Goal: Find specific page/section: Find specific page/section

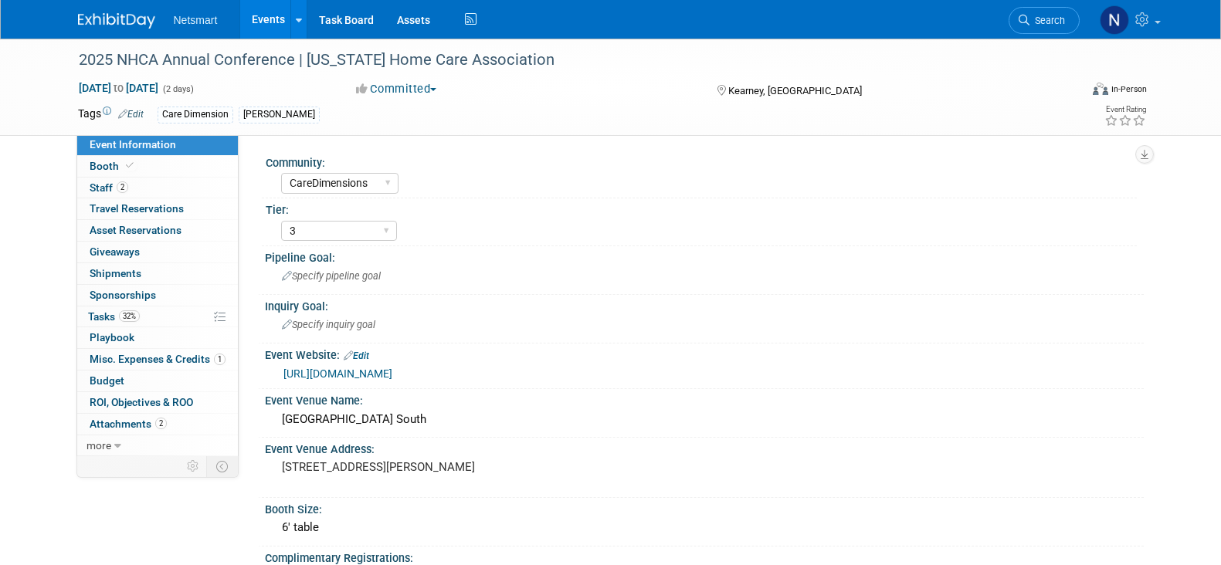
select select "CareDimensions"
select select "3"
select select "No"
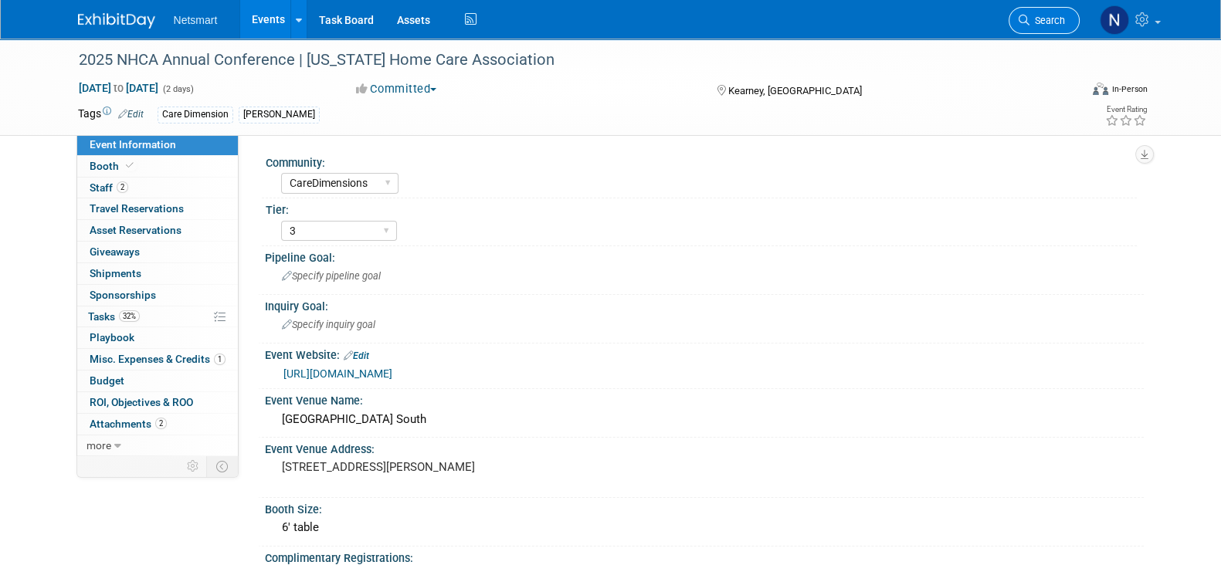
click at [1040, 17] on span "Search" at bounding box center [1048, 21] width 36 height 12
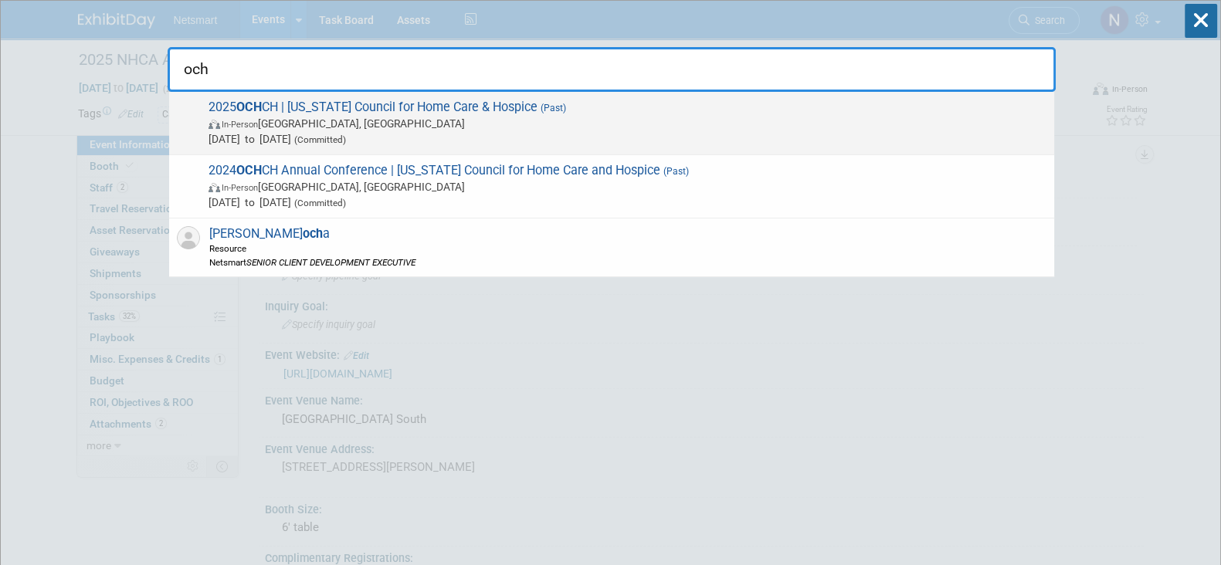
type input "och"
click at [752, 104] on span "2025 OCH CH | Ohio Council for Home Care & Hospice (Past) In-Person Westerville…" at bounding box center [625, 123] width 843 height 47
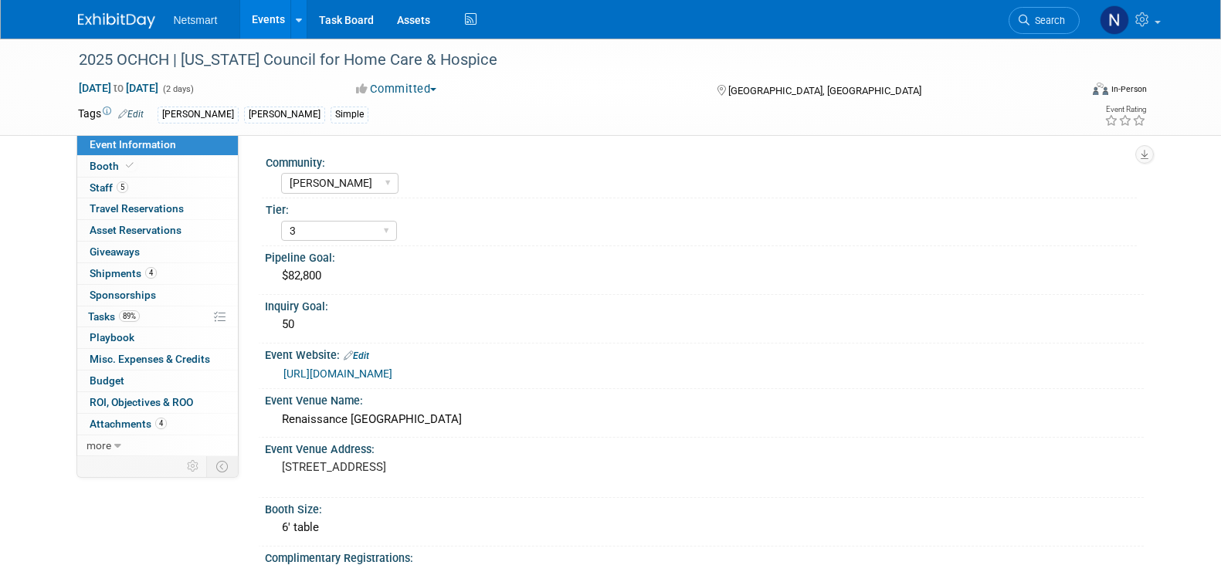
select select "[PERSON_NAME]"
select select "3"
select select "Yes"
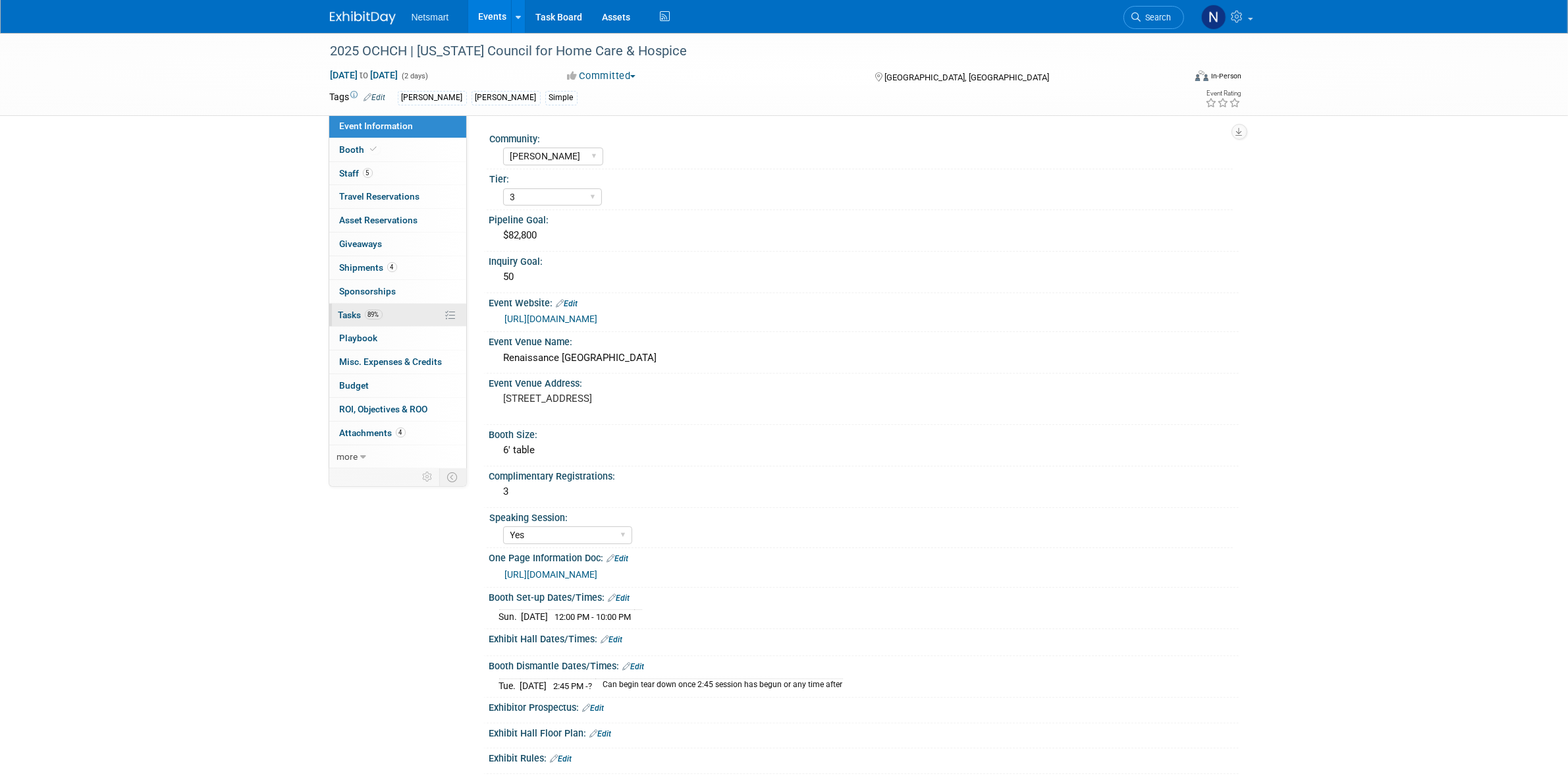
click at [387, 317] on link "89% Tasks 89%" at bounding box center [397, 315] width 137 height 23
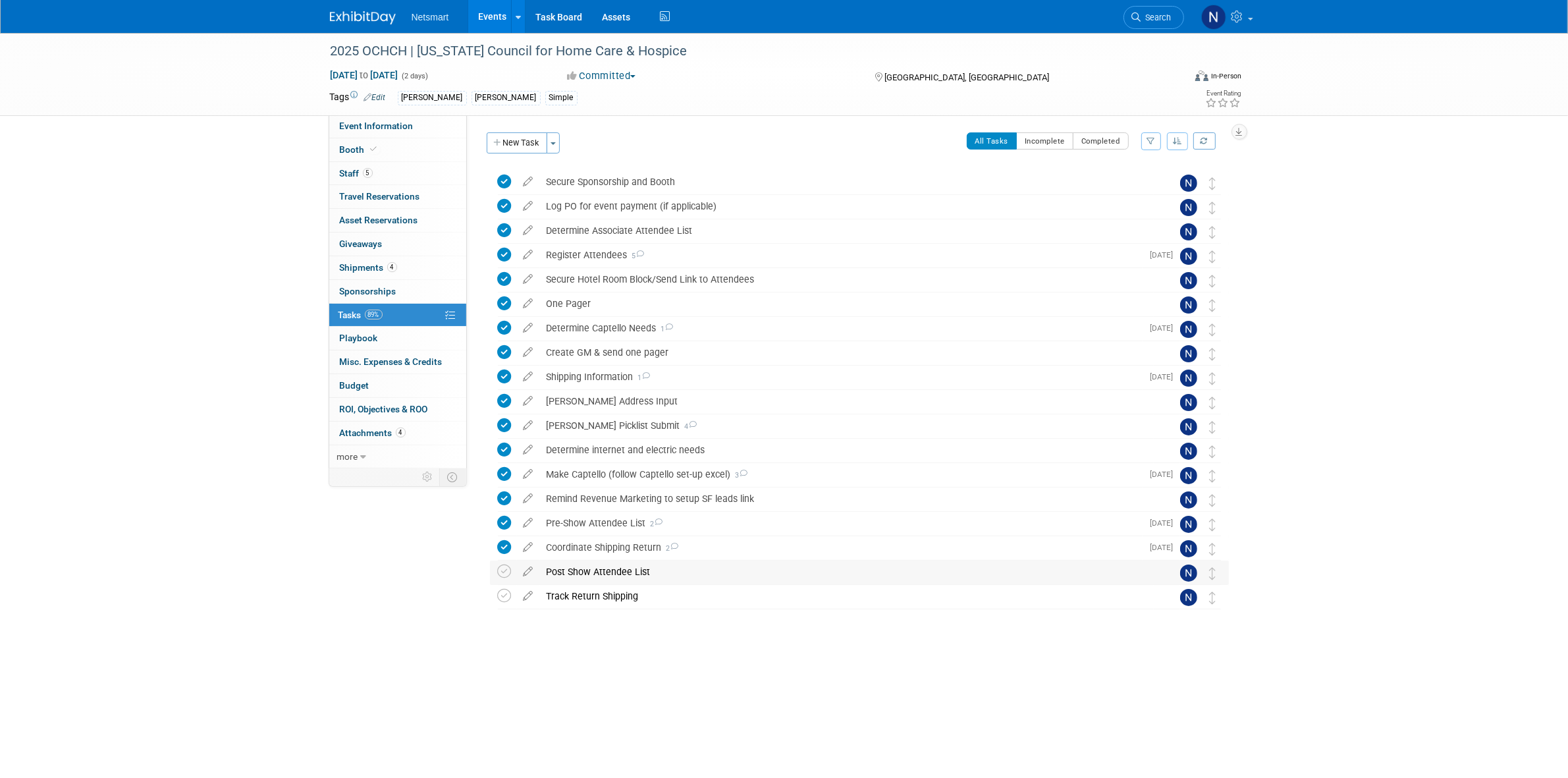
click at [593, 482] on div "Post Show Attendee List" at bounding box center [847, 572] width 614 height 22
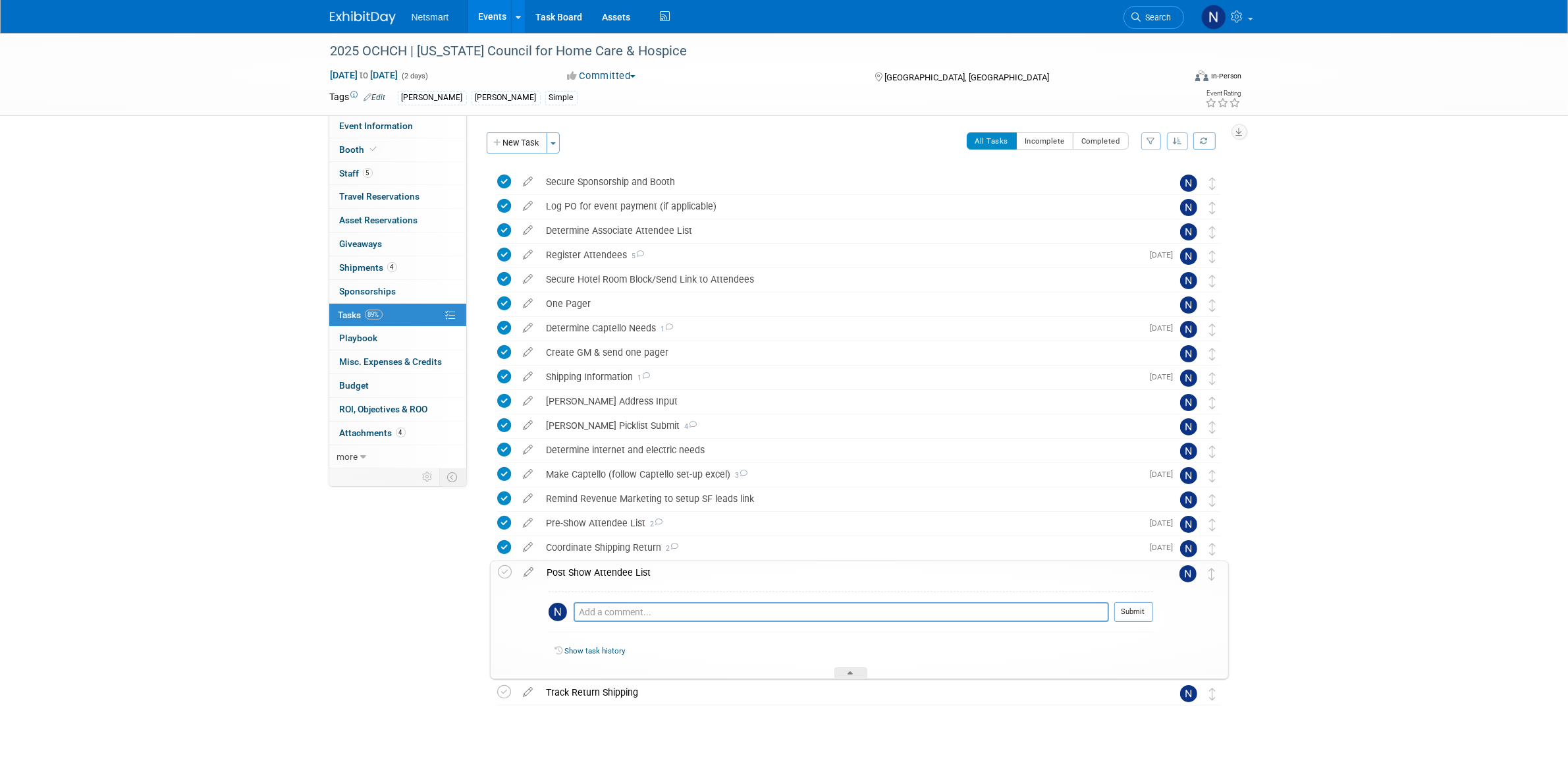
click at [594, 482] on div "Post Show Attendee List" at bounding box center [847, 572] width 612 height 22
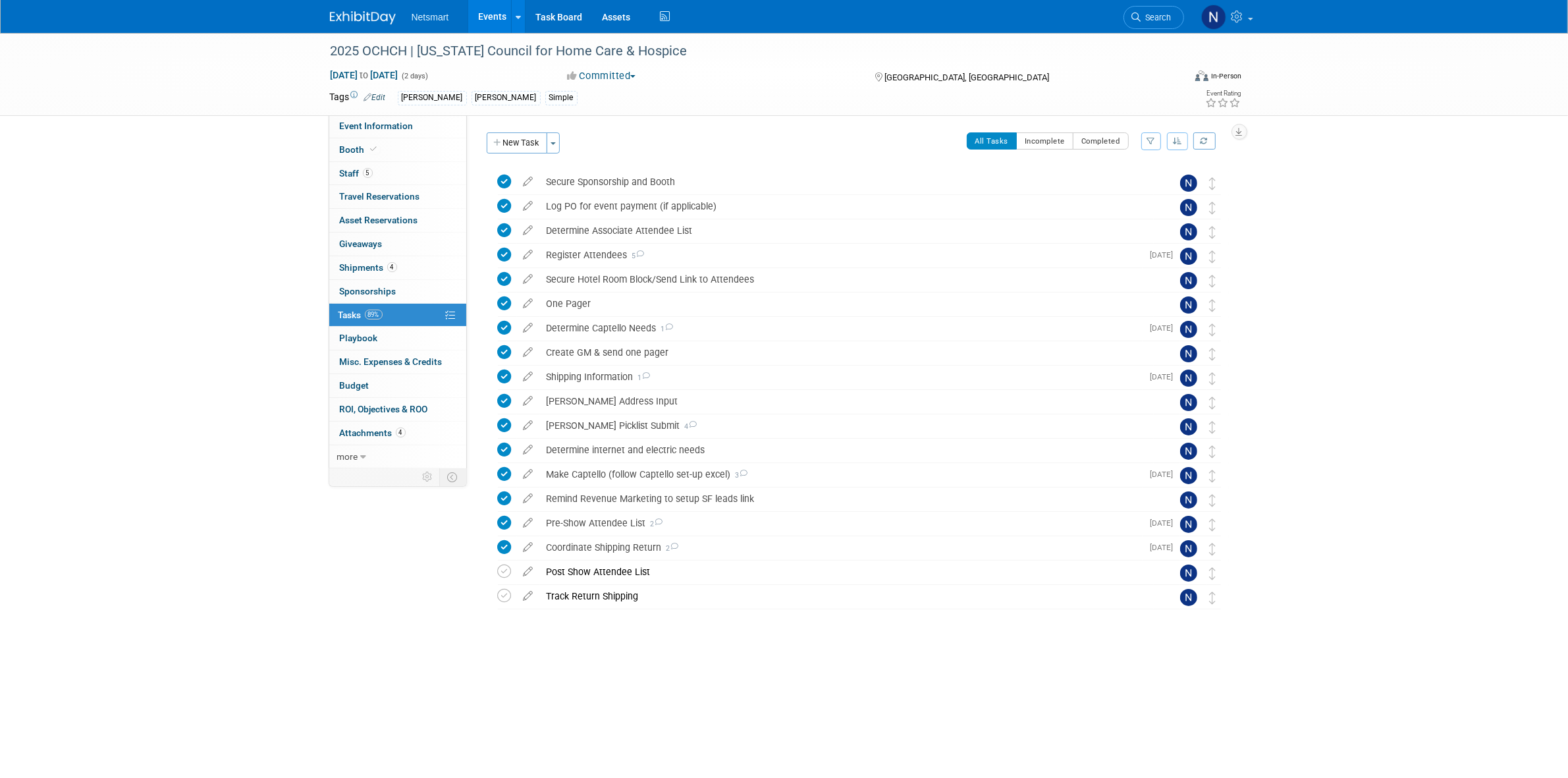
click at [548, 482] on div "2025 OCHCH | [US_STATE] Council for Home Care & Hospice [GEOGRAPHIC_DATA], [GEO…" at bounding box center [856, 415] width 745 height 492
